Goal: Task Accomplishment & Management: Manage account settings

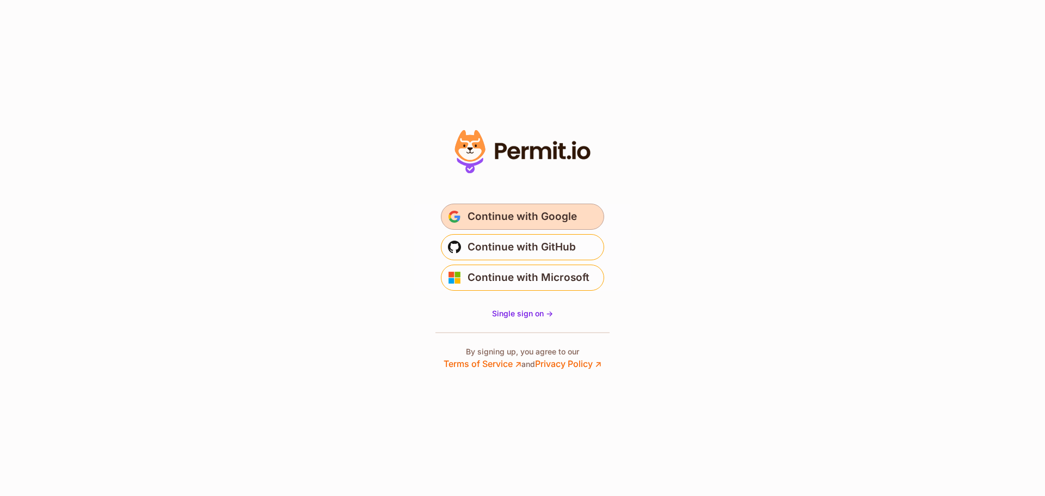
click at [490, 205] on button "Continue with Google" at bounding box center [522, 217] width 163 height 26
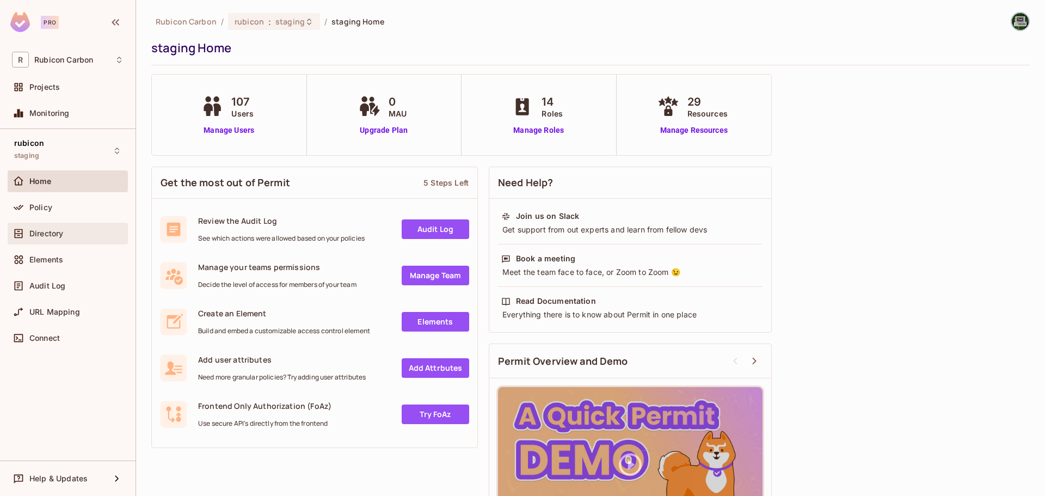
click at [48, 237] on span "Directory" at bounding box center [46, 233] width 34 height 9
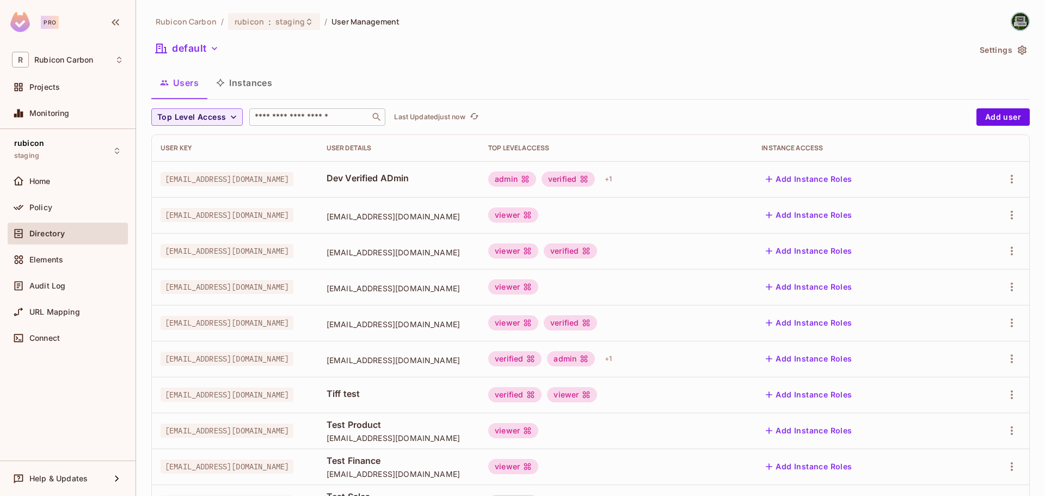
click at [266, 114] on input "text" at bounding box center [310, 117] width 114 height 11
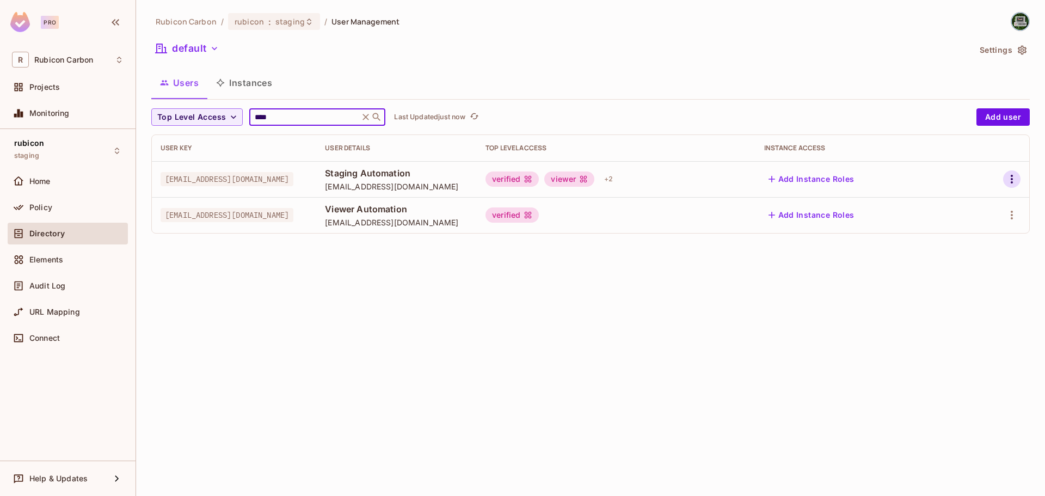
type input "****"
click at [1012, 178] on icon "button" at bounding box center [1012, 179] width 13 height 13
click at [1000, 194] on li "Edit" at bounding box center [965, 204] width 96 height 24
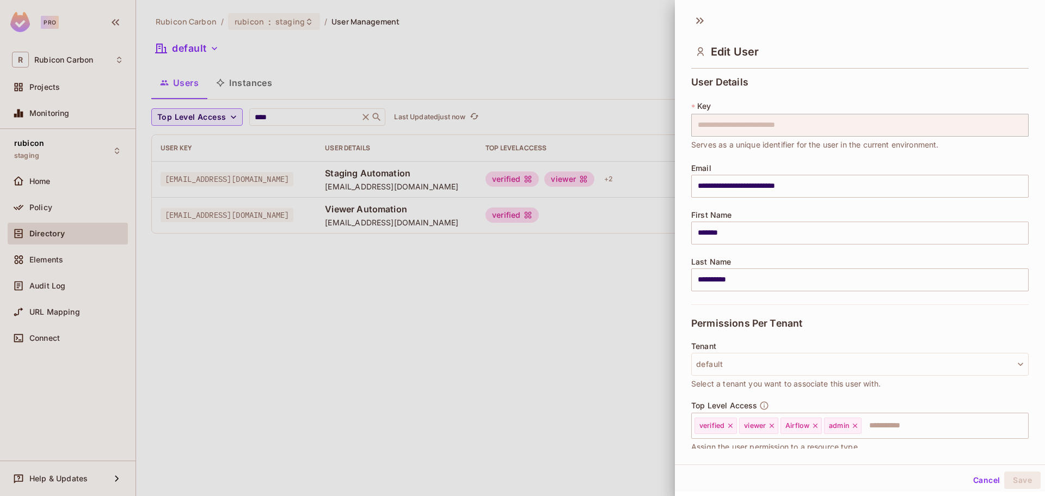
click at [534, 349] on div at bounding box center [522, 248] width 1045 height 496
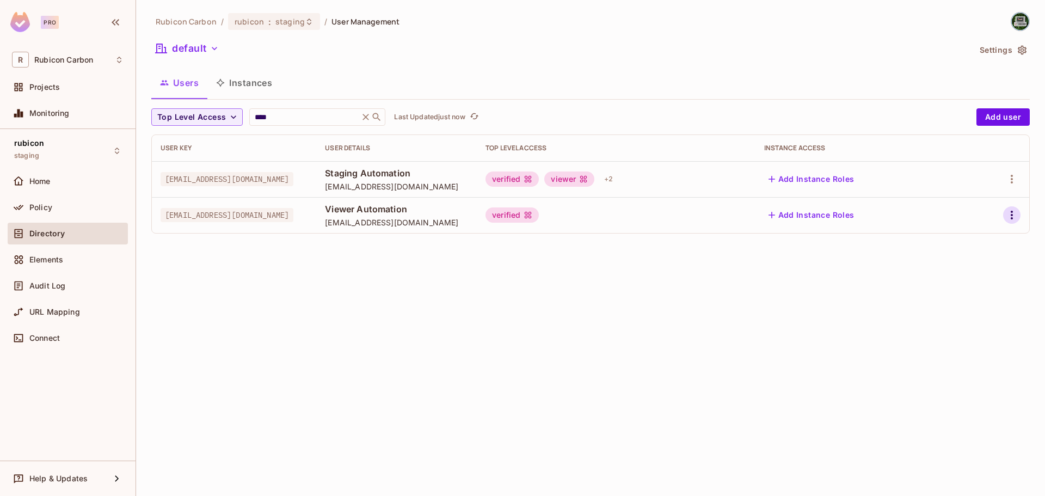
click at [1020, 216] on button "button" at bounding box center [1012, 214] width 17 height 17
click at [969, 235] on li "Edit" at bounding box center [965, 240] width 96 height 24
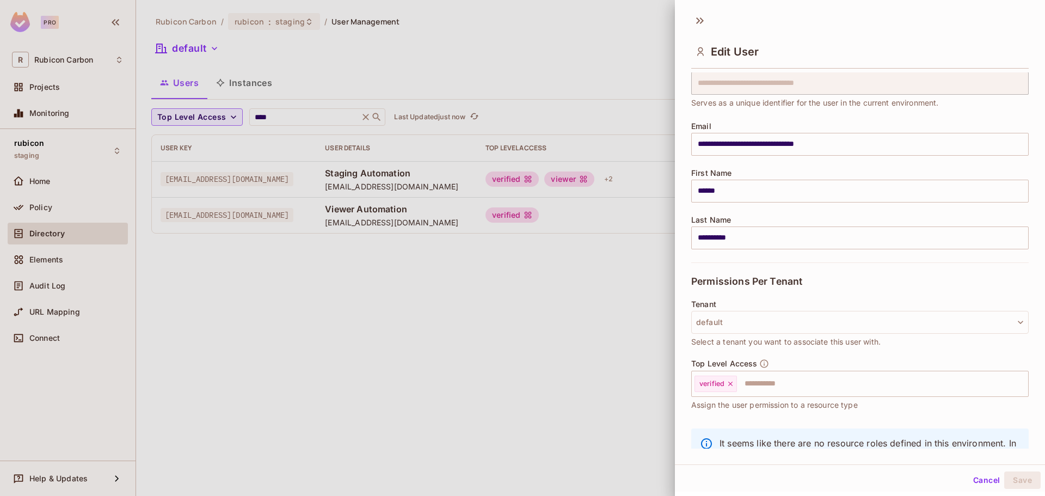
scroll to position [93, 0]
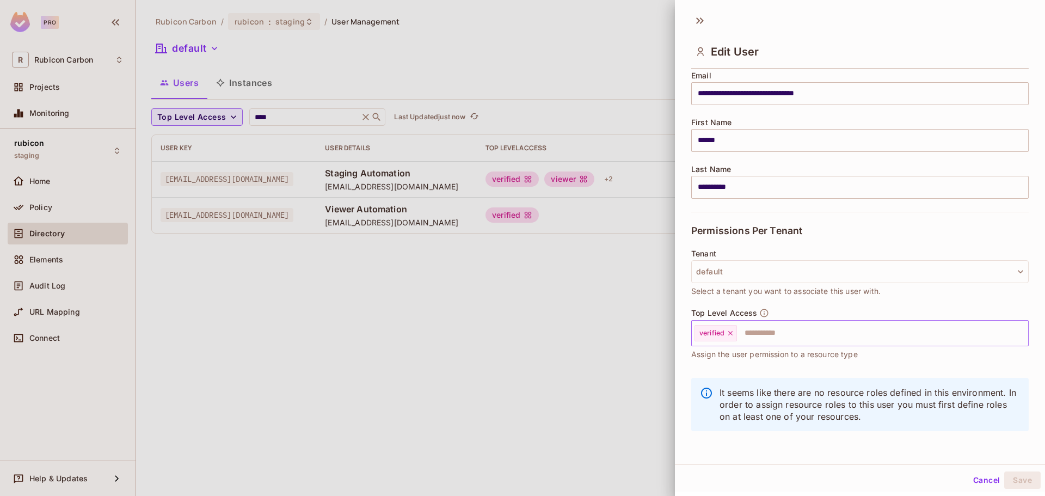
click at [822, 334] on input "text" at bounding box center [873, 333] width 270 height 22
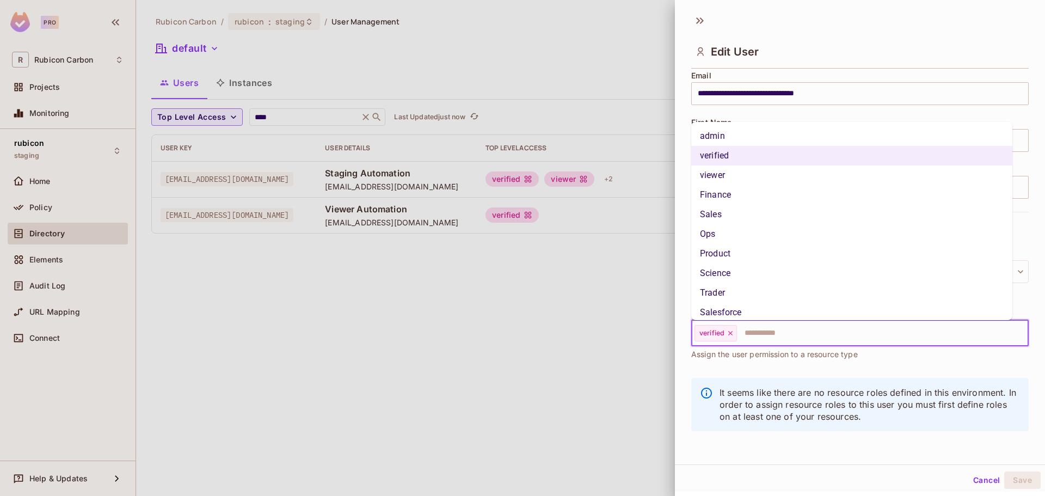
click at [776, 174] on li "viewer" at bounding box center [852, 176] width 321 height 20
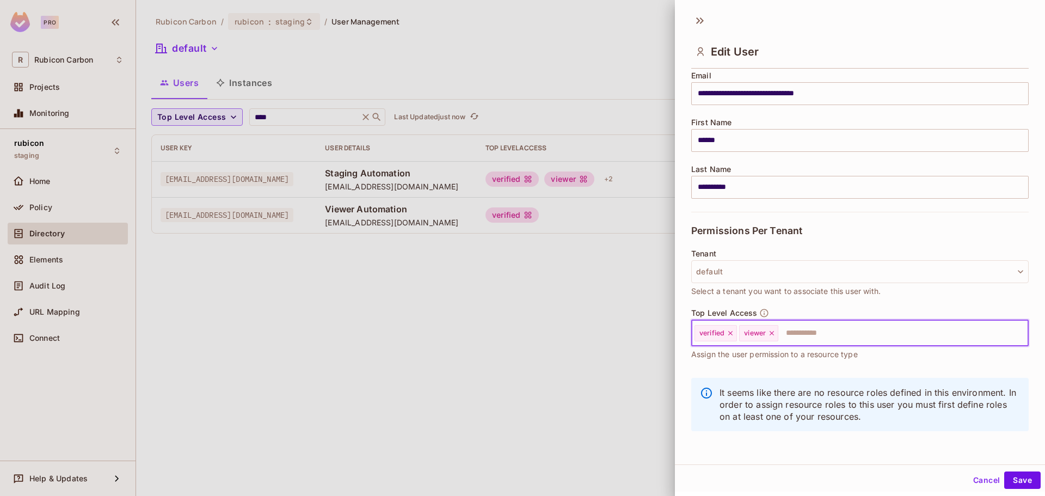
click at [982, 480] on button "Cancel" at bounding box center [986, 480] width 35 height 17
